Goal: Task Accomplishment & Management: Manage account settings

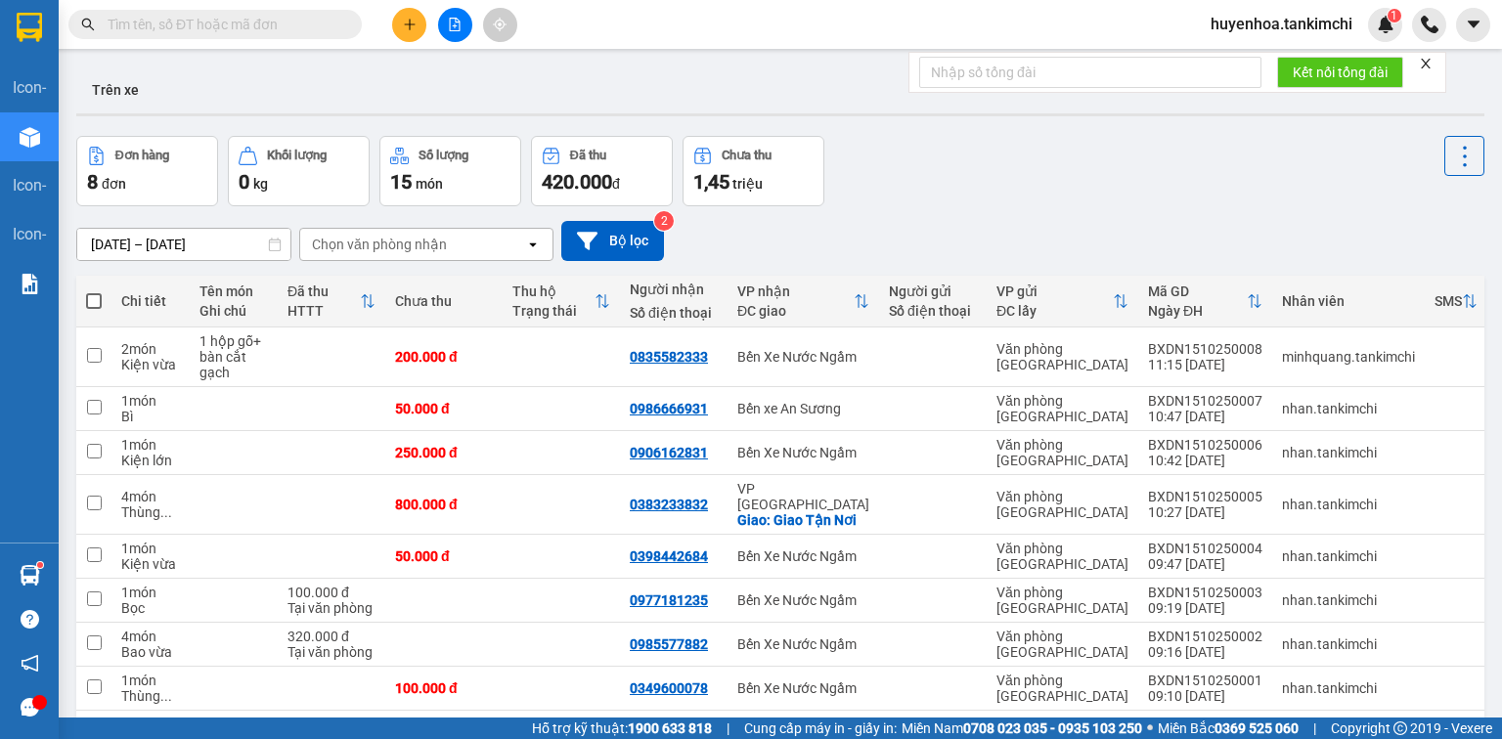
click at [291, 20] on input "text" at bounding box center [223, 25] width 231 height 22
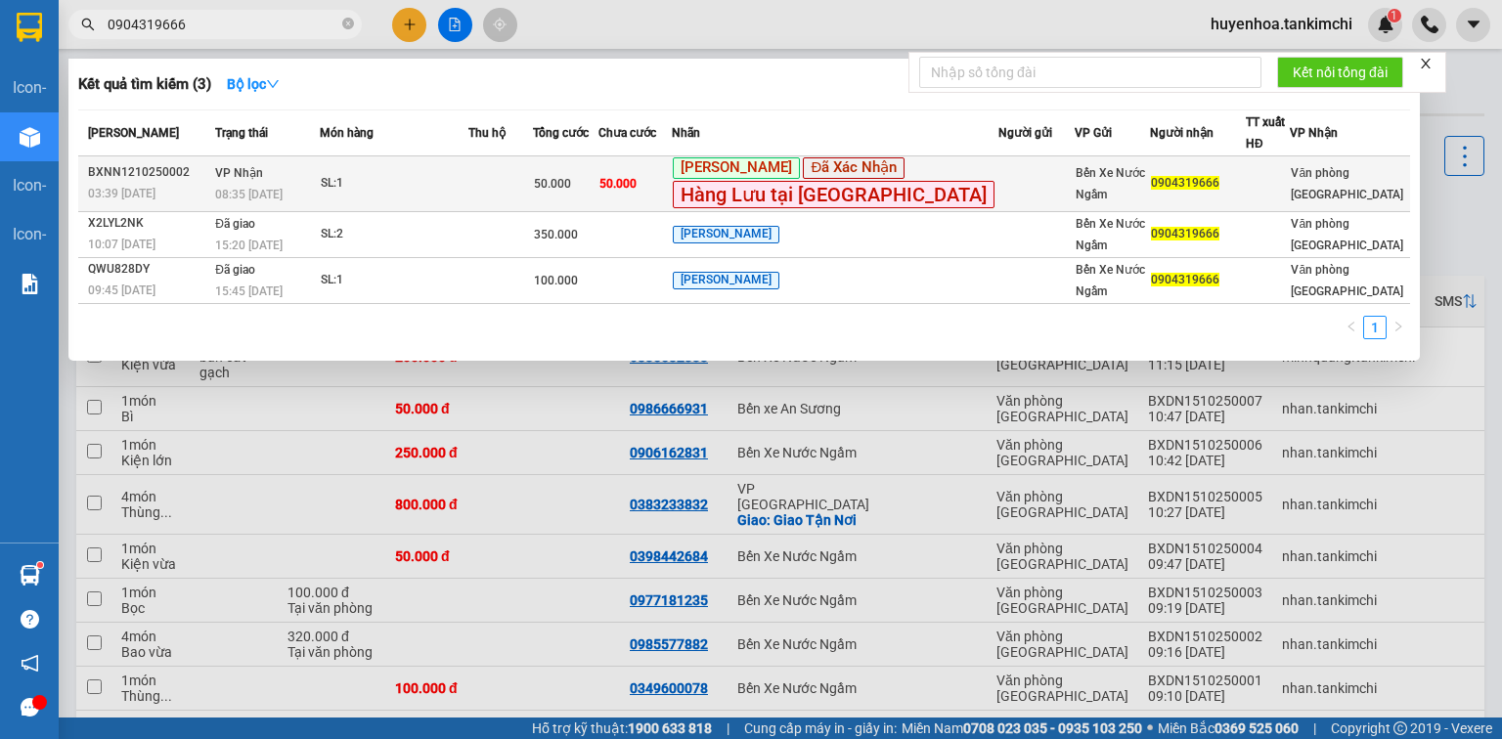
type input "0904319666"
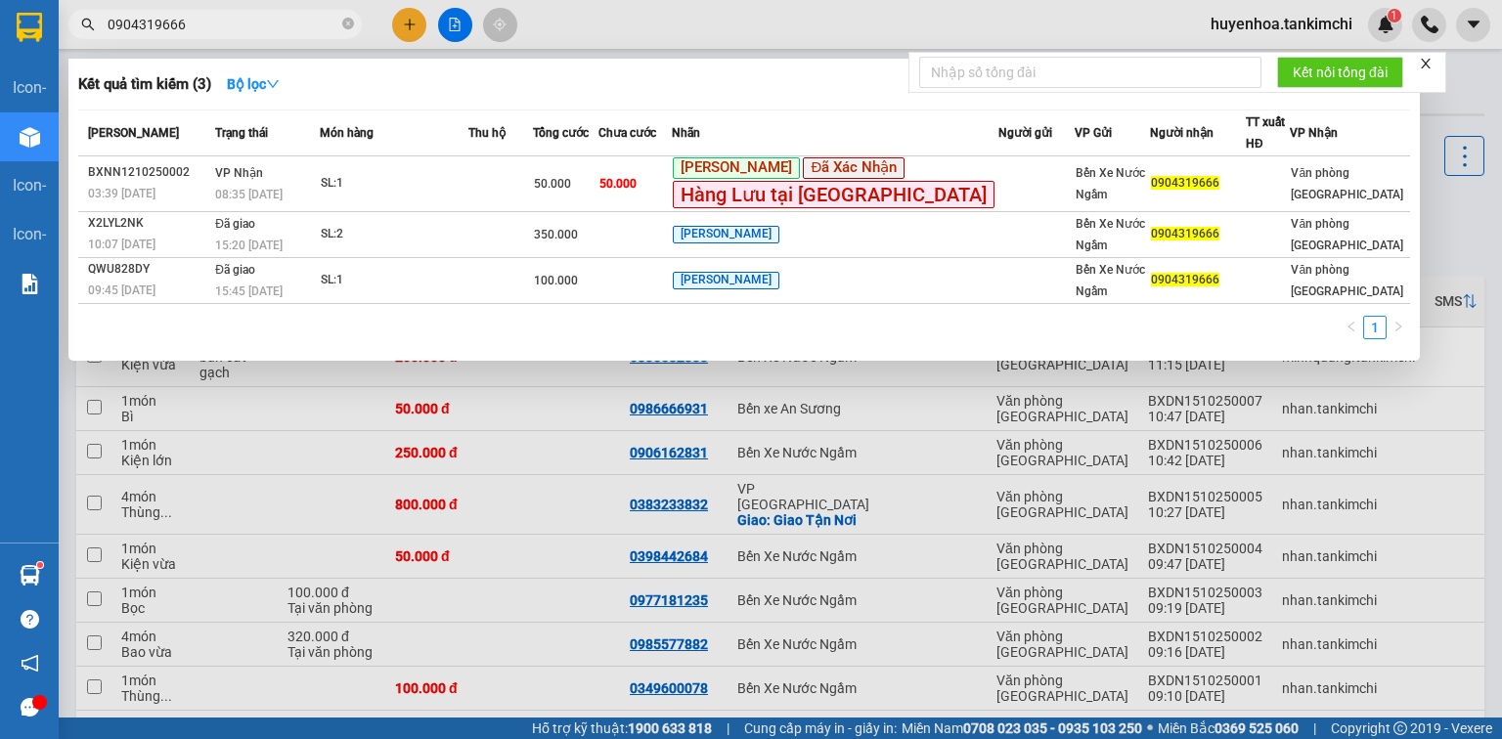
click at [290, 175] on td "VP Nhận 08:35 [DATE]" at bounding box center [265, 184] width 110 height 56
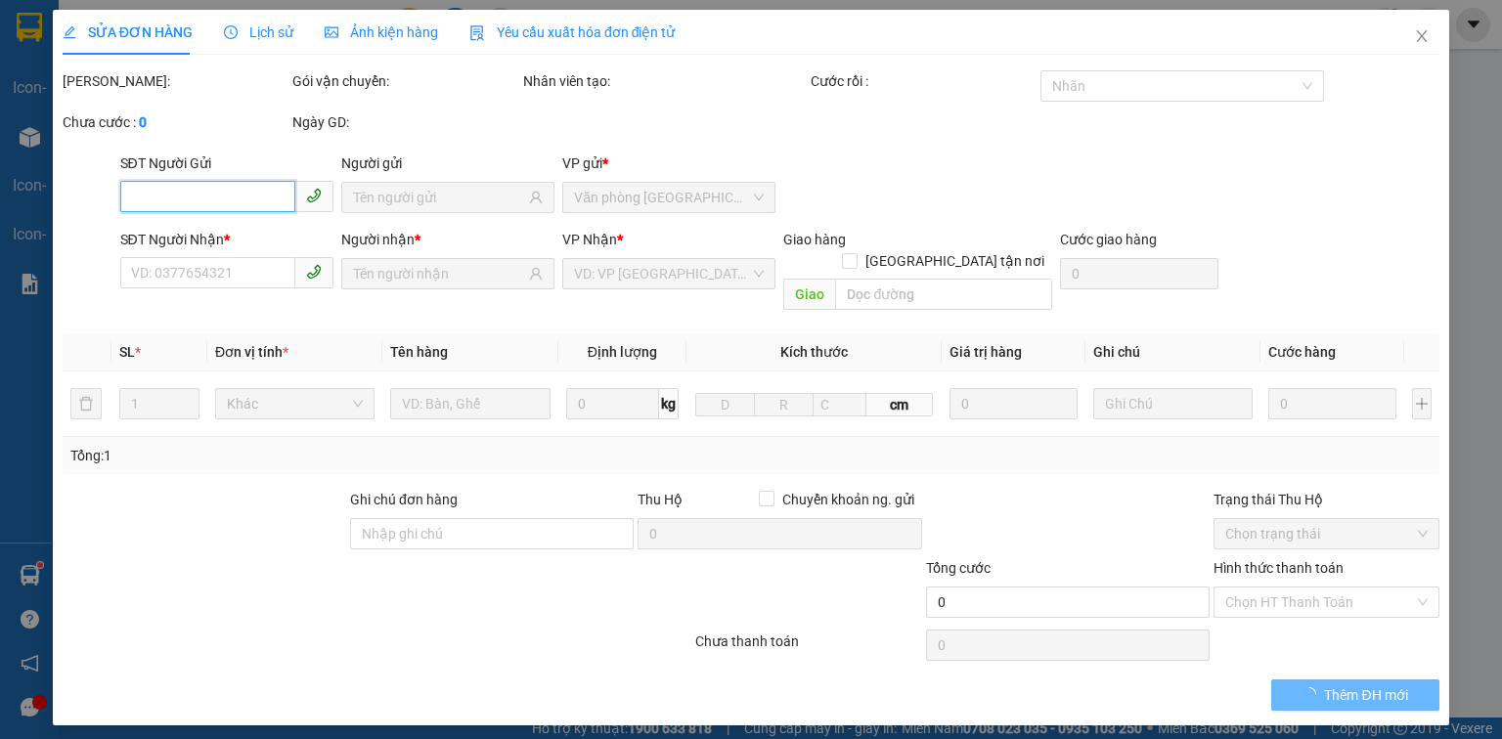
type input "0904319666"
type input "50.000"
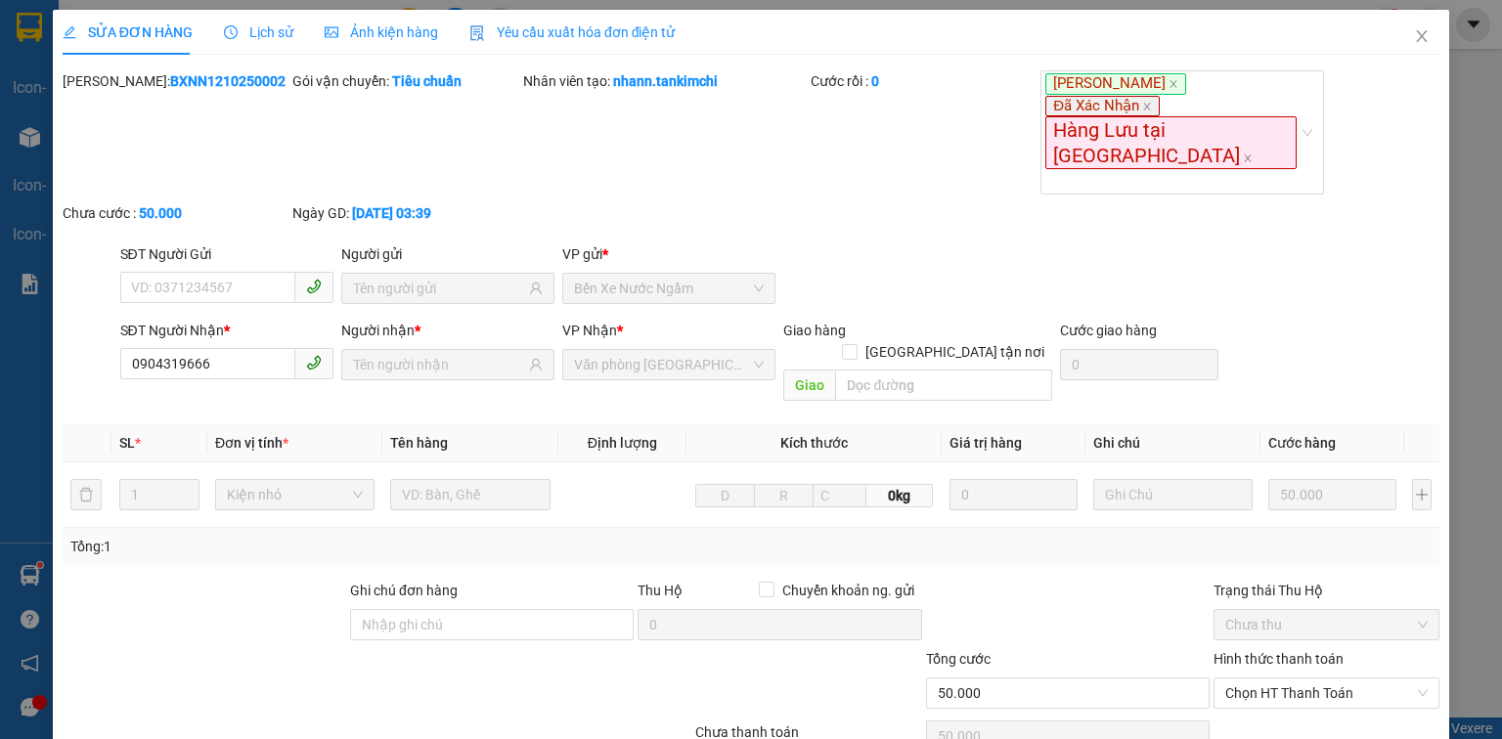
click at [274, 31] on span "Lịch sử" at bounding box center [258, 32] width 69 height 16
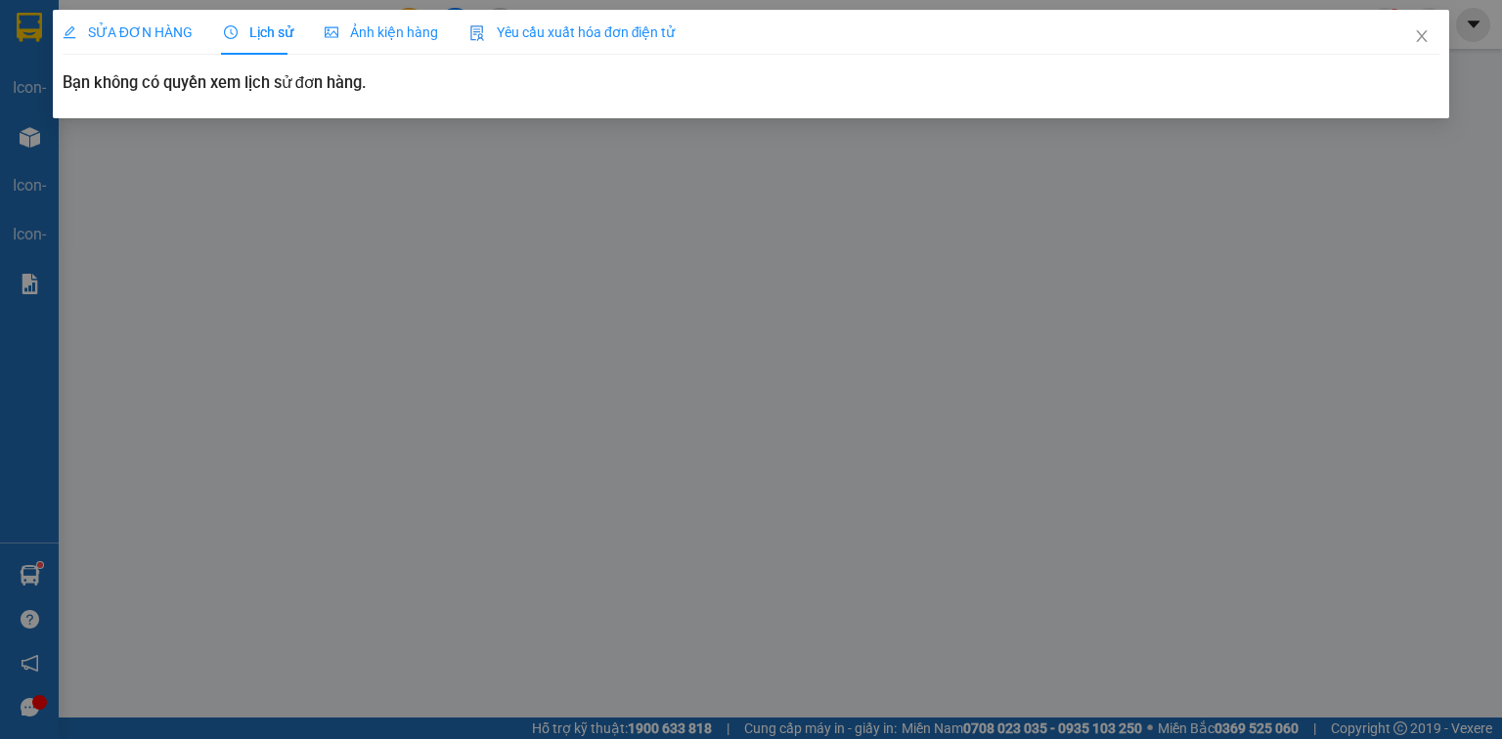
click at [137, 30] on span "SỬA ĐƠN HÀNG" at bounding box center [128, 32] width 130 height 16
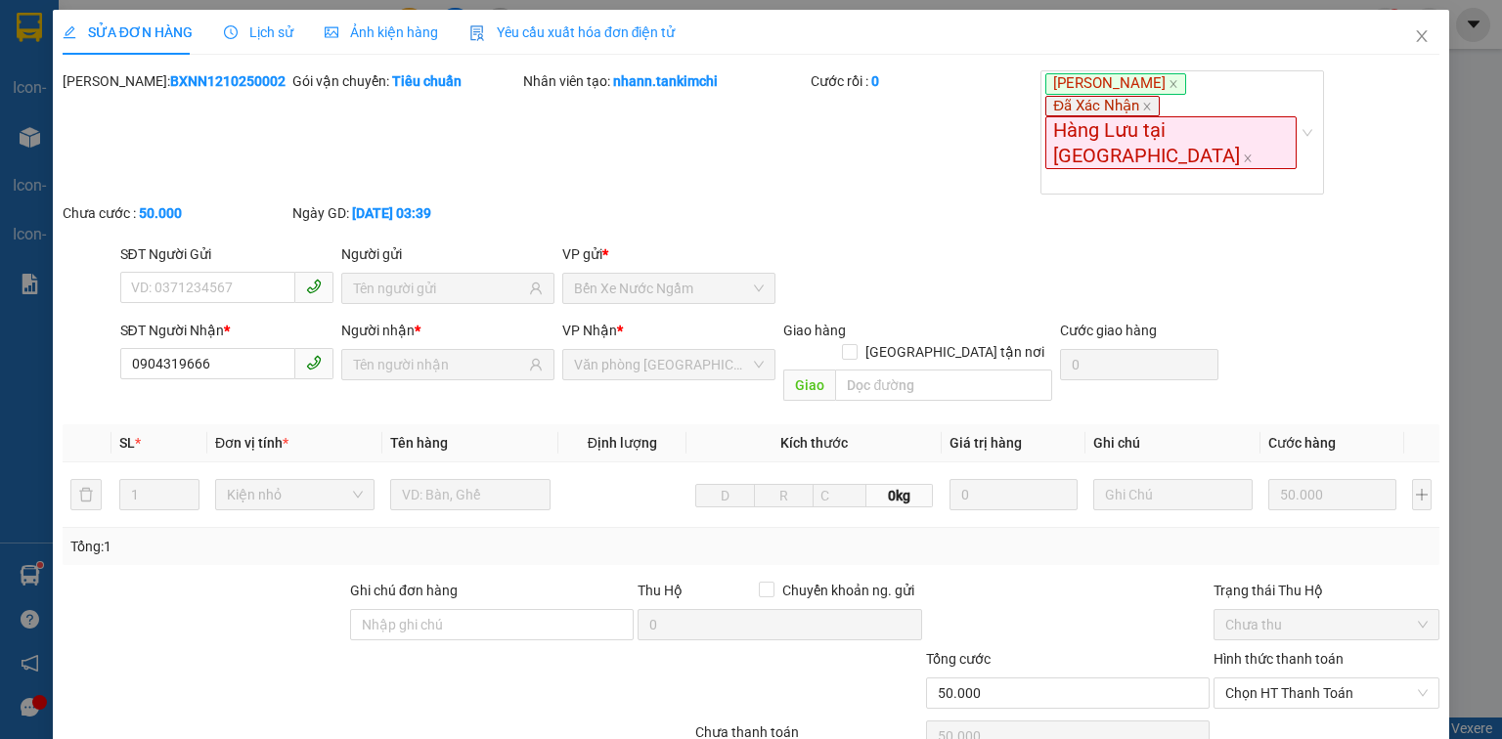
click at [366, 29] on span "Ảnh kiện hàng" at bounding box center [381, 32] width 113 height 16
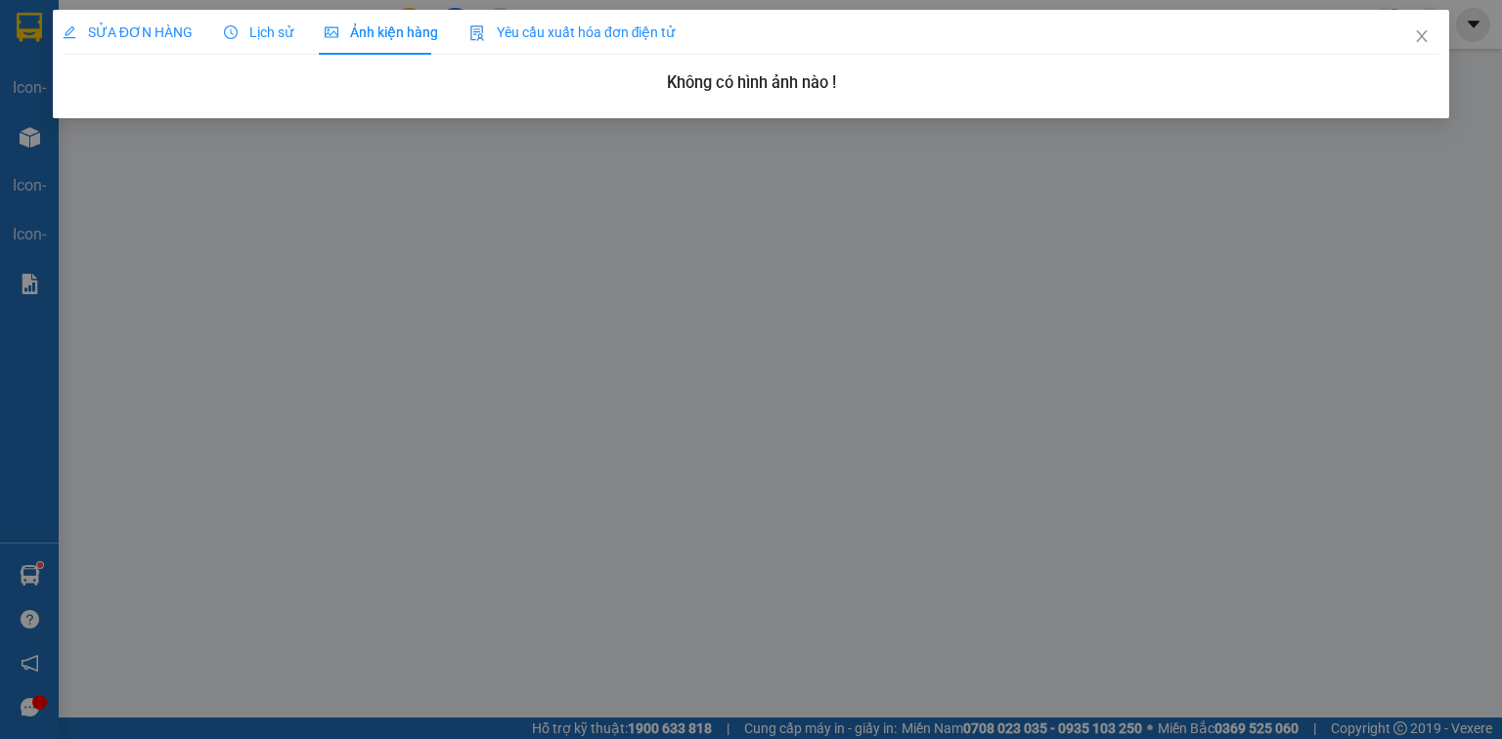
click at [255, 28] on span "Lịch sử" at bounding box center [258, 32] width 69 height 16
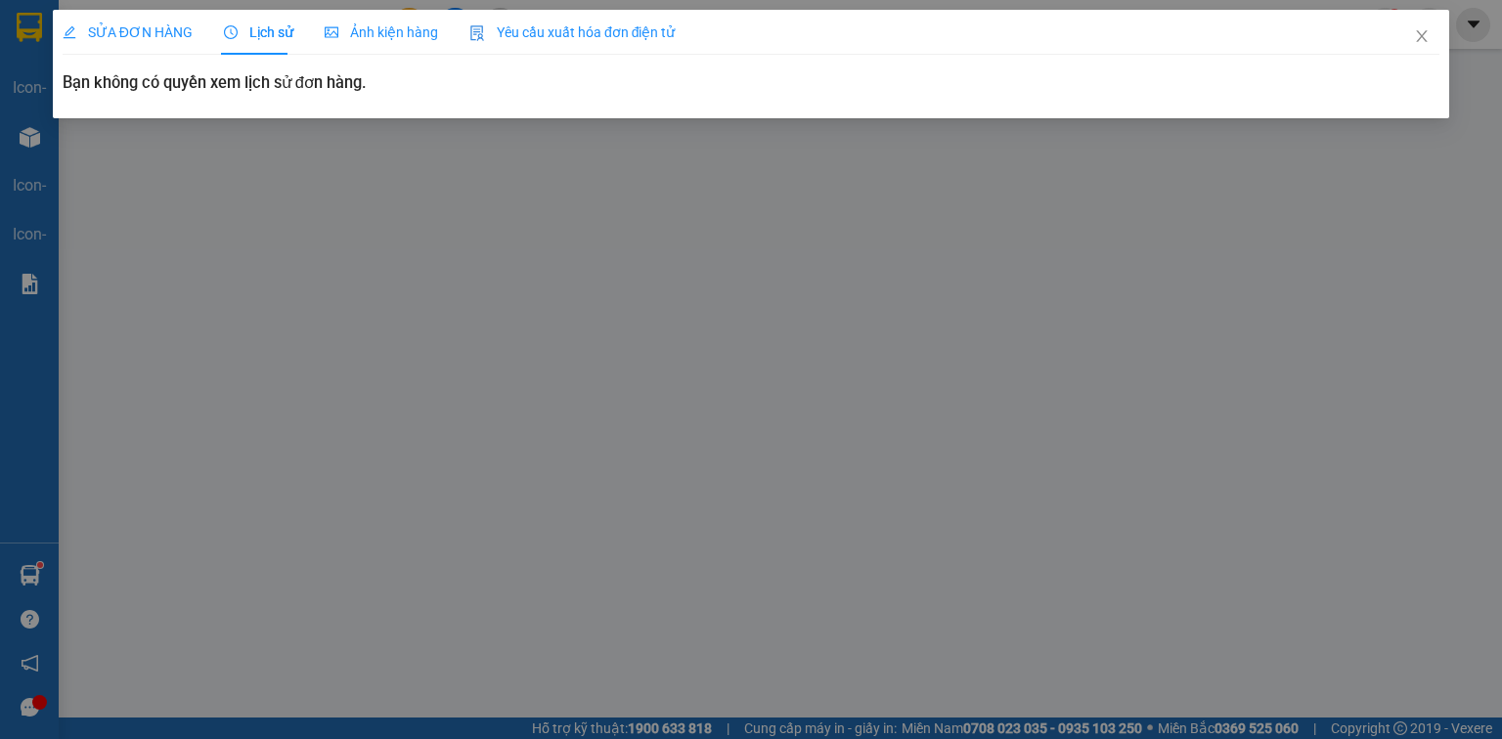
click at [139, 27] on span "SỬA ĐƠN HÀNG" at bounding box center [128, 32] width 130 height 16
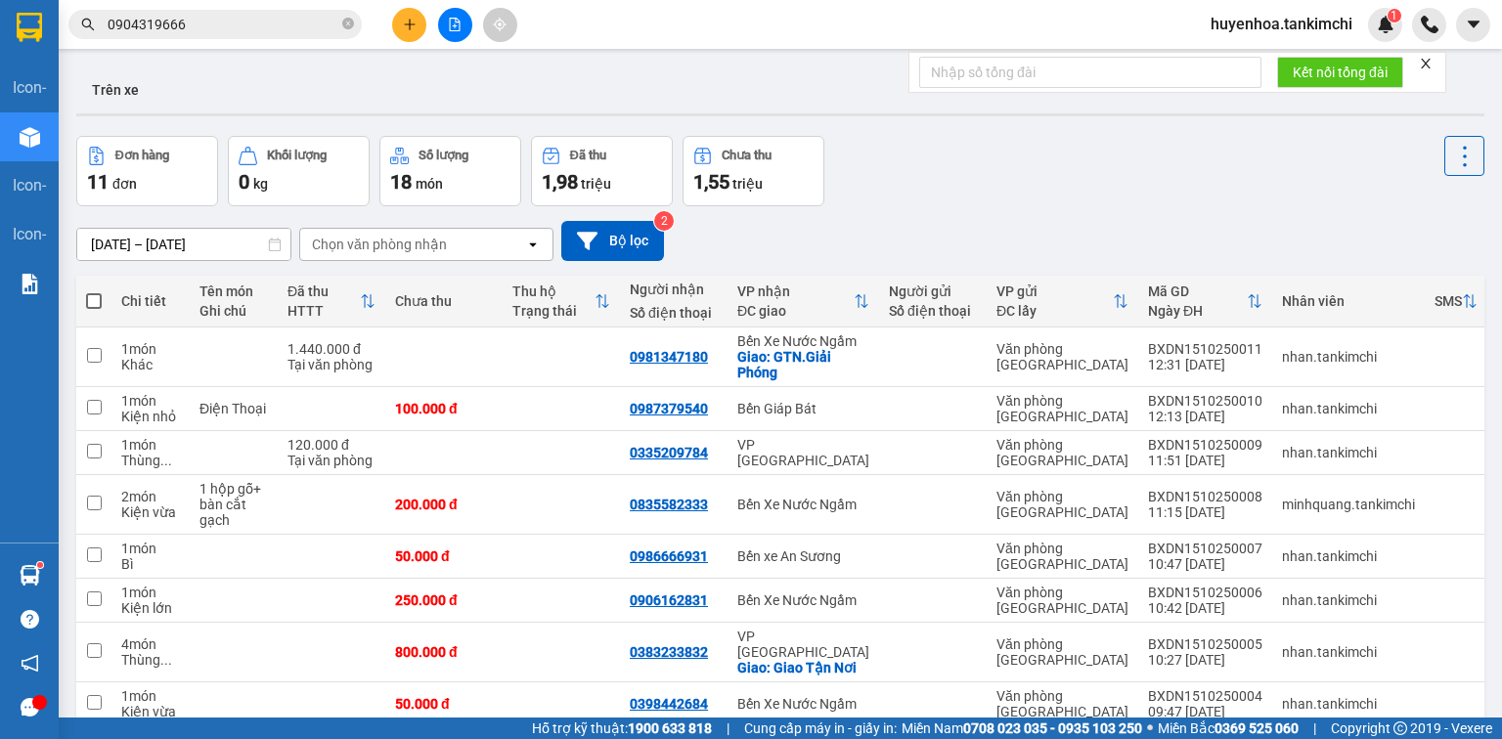
click at [246, 24] on input "0904319666" at bounding box center [223, 25] width 231 height 22
